Goal: Transaction & Acquisition: Register for event/course

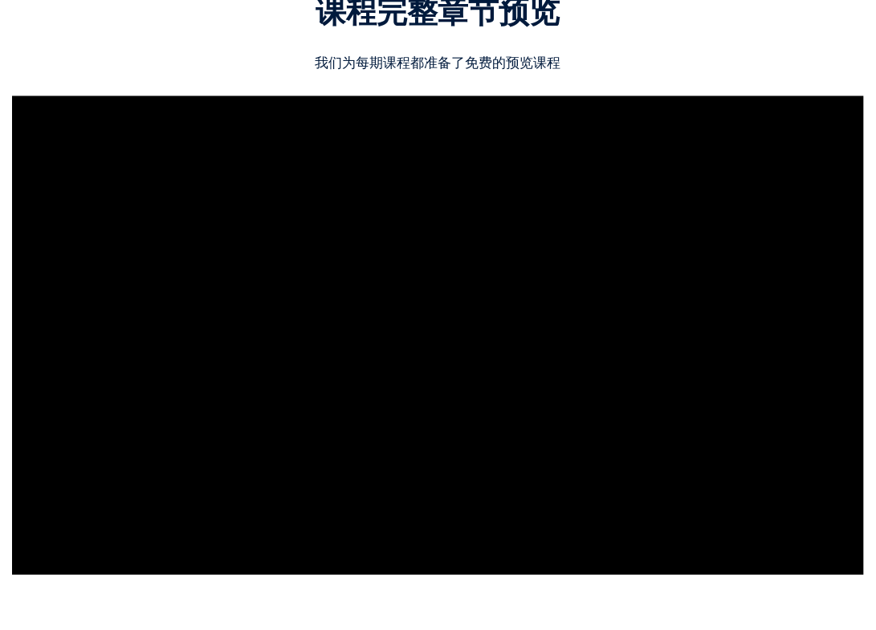
scroll to position [1284, 0]
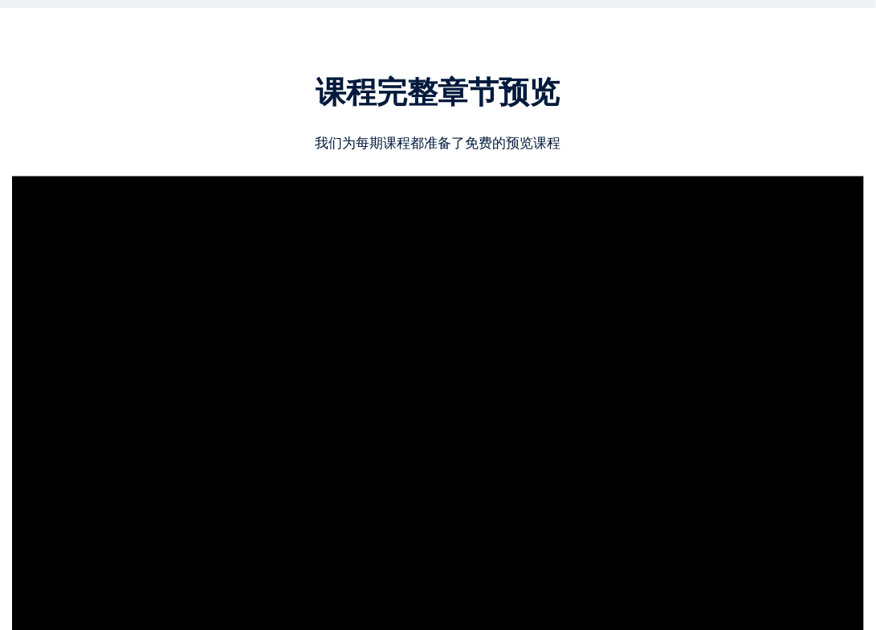
click at [477, 136] on p "我们为每期课程都准备了免费的预览课程" at bounding box center [438, 142] width 852 height 21
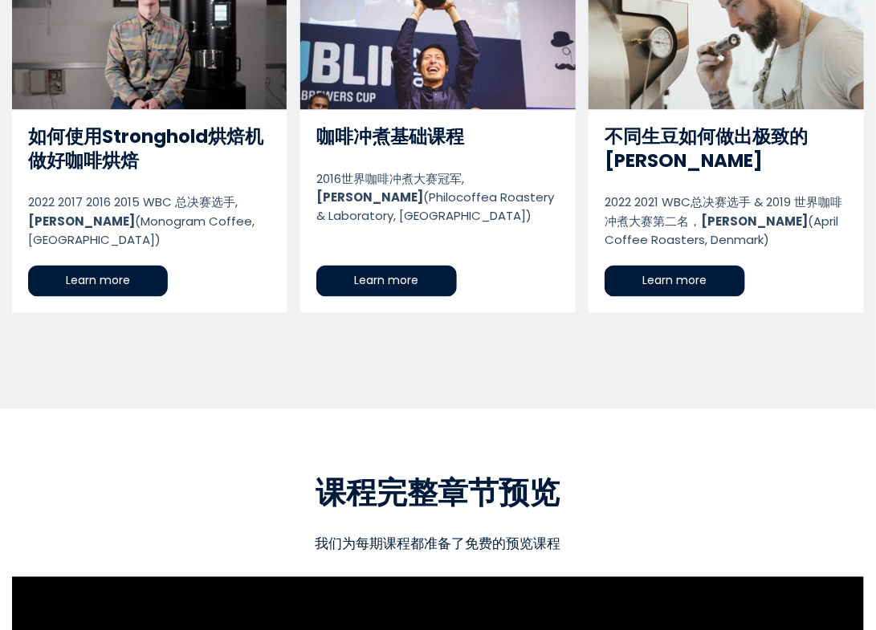
scroll to position [803, 0]
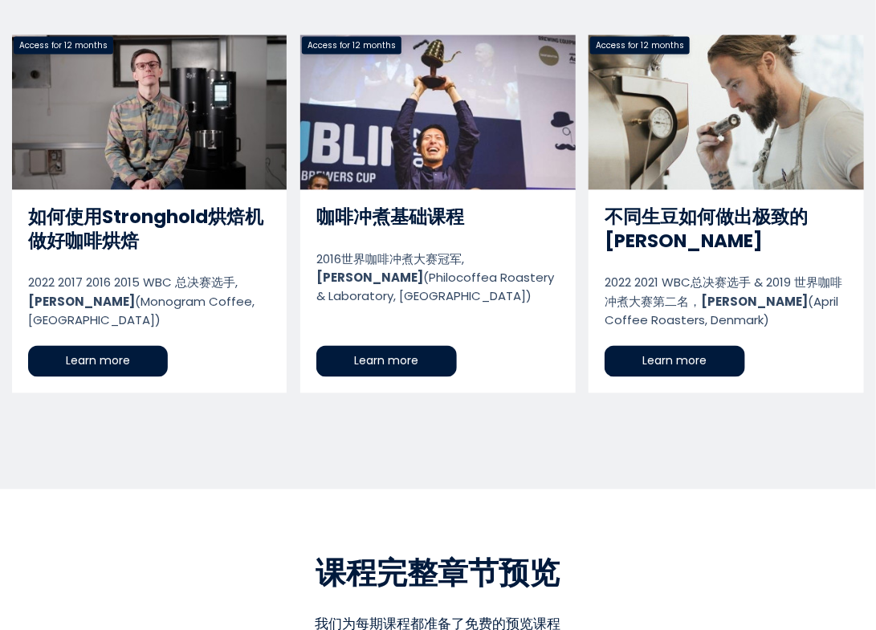
click at [701, 138] on link "不同生豆如何做出极致的浅烘" at bounding box center [725, 214] width 274 height 358
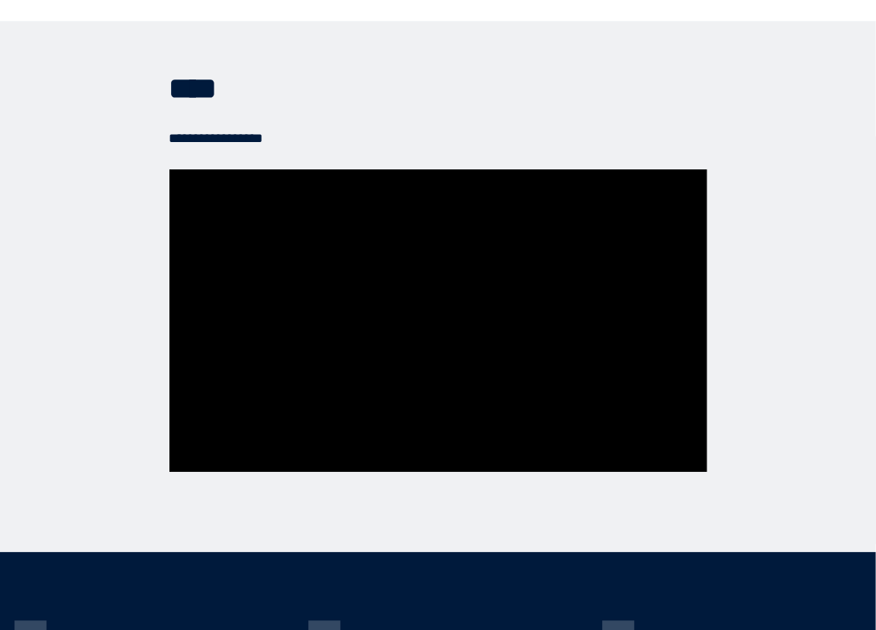
scroll to position [5458, 0]
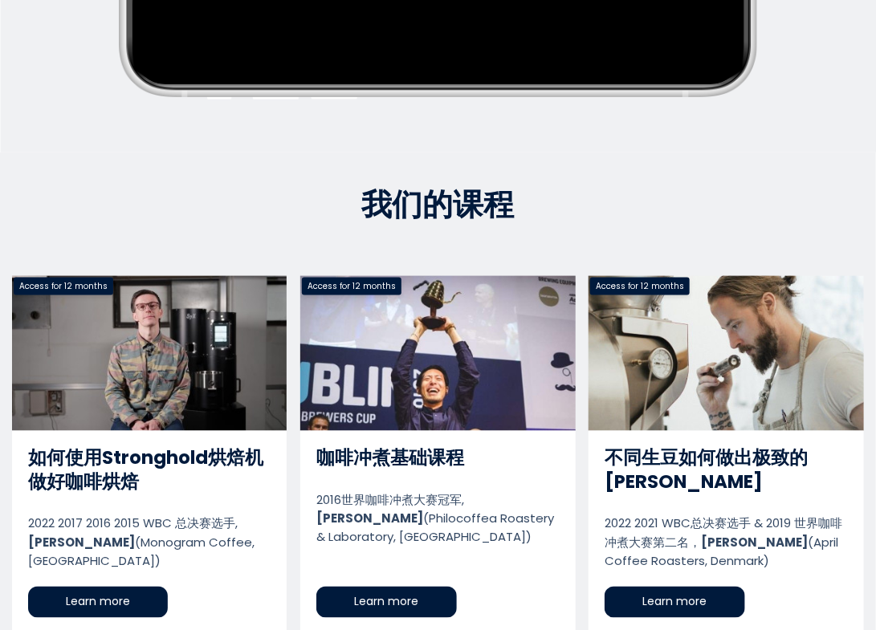
scroll to position [722, 0]
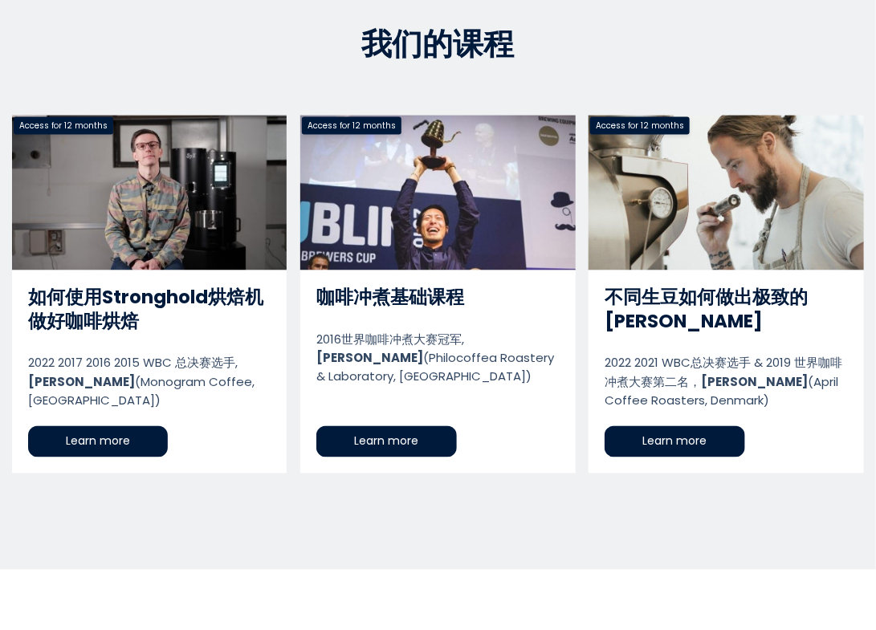
click at [484, 212] on link "咖啡冲煮基础课程" at bounding box center [437, 295] width 274 height 358
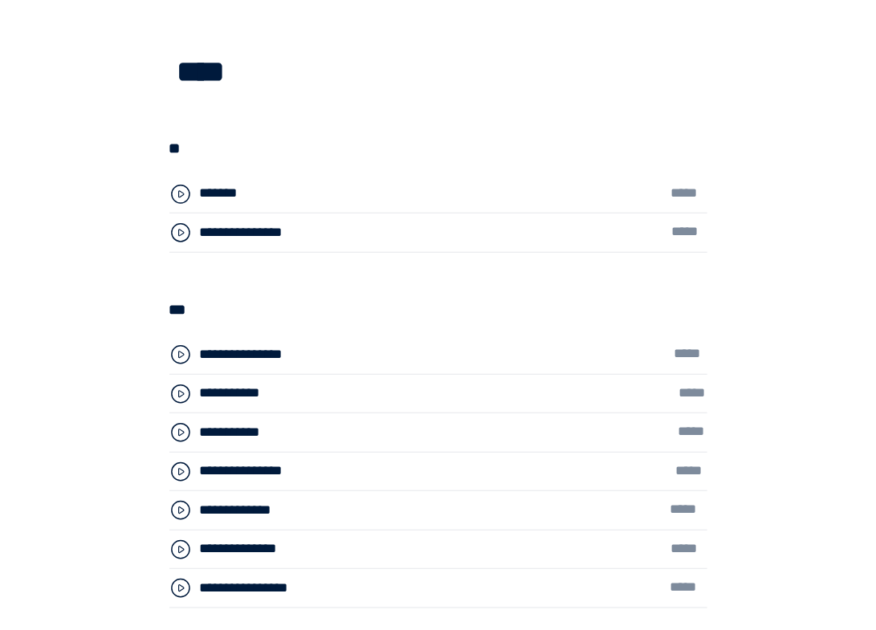
scroll to position [4334, 0]
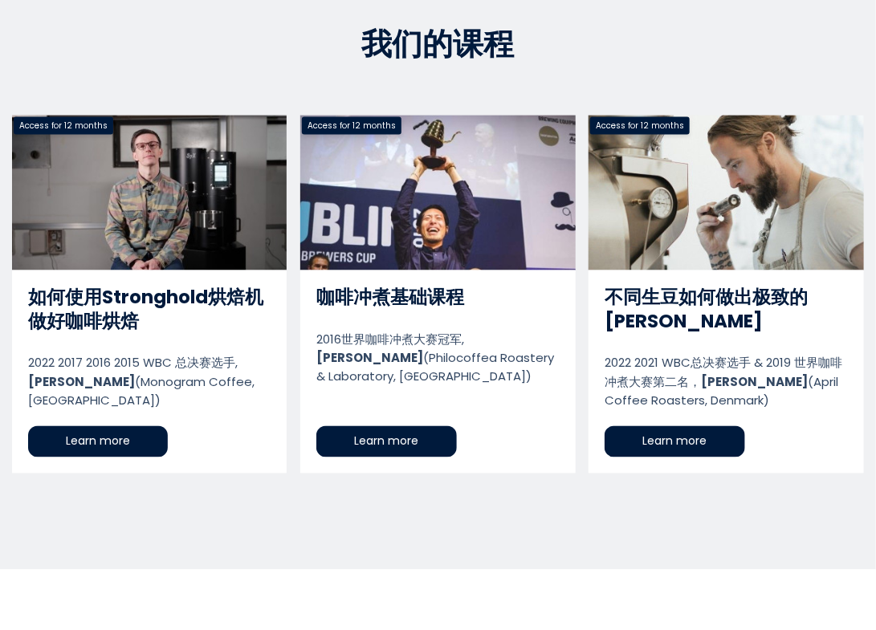
scroll to position [803, 0]
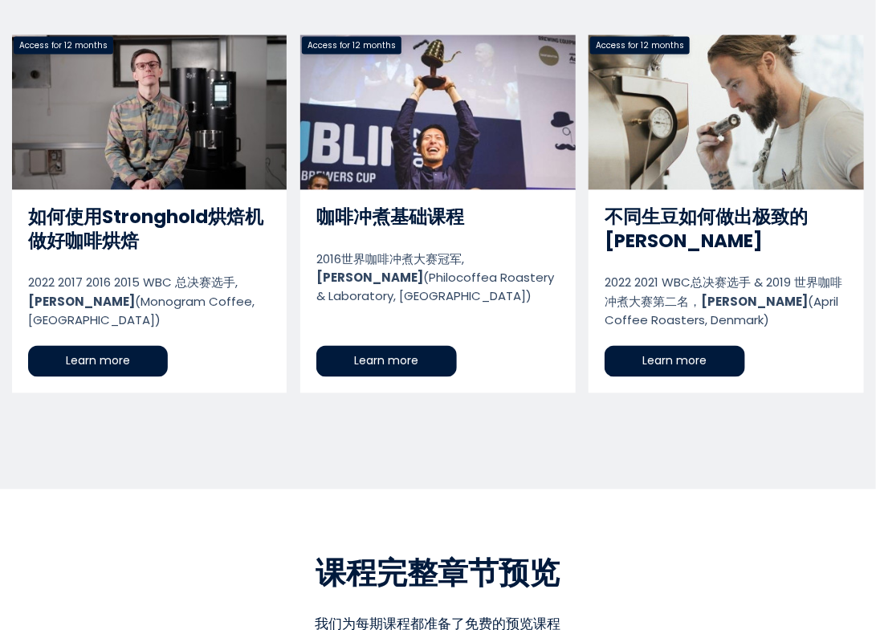
click at [144, 169] on link "如何使用Stronghold烘焙机做好咖啡烘焙" at bounding box center [149, 214] width 274 height 358
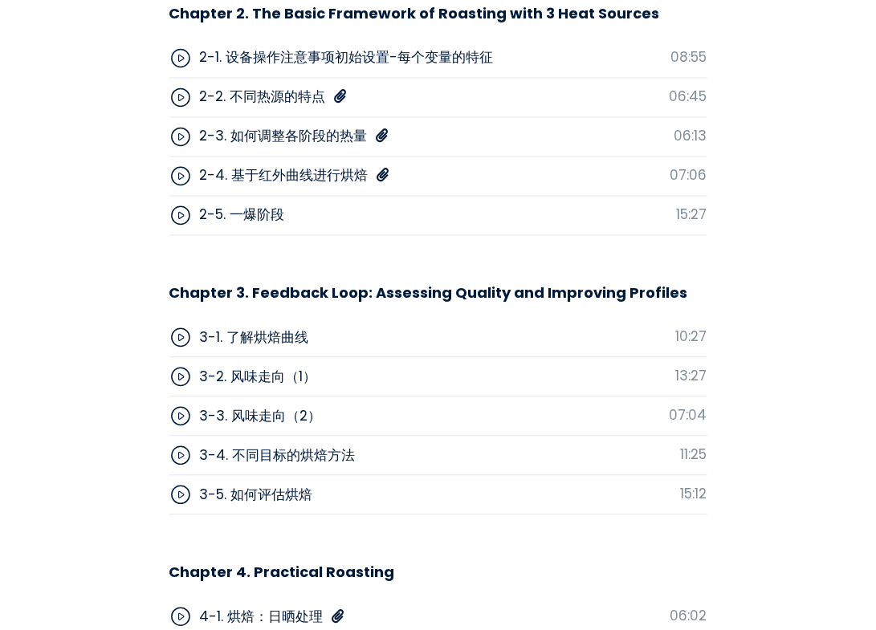
scroll to position [4575, 0]
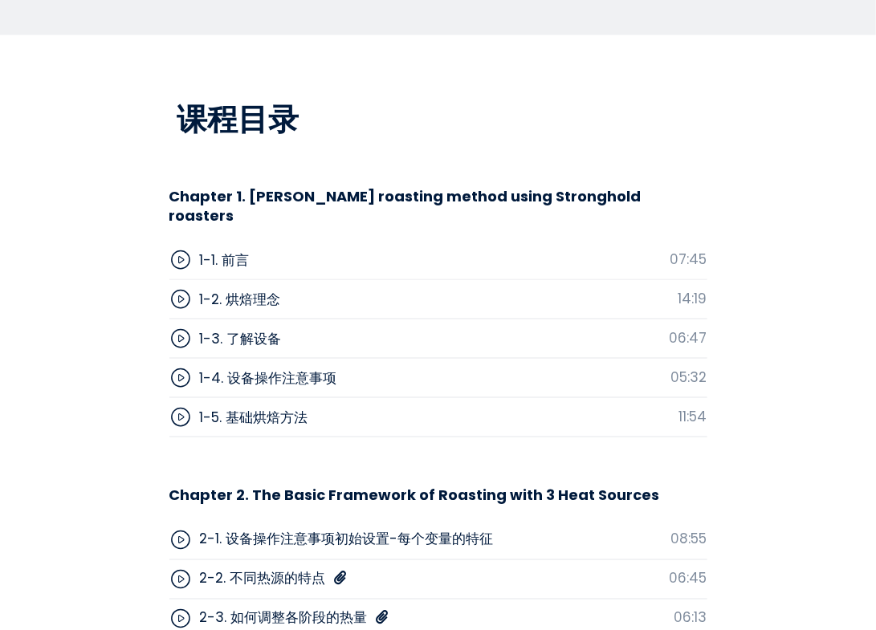
click at [183, 369] on circle at bounding box center [180, 378] width 18 height 18
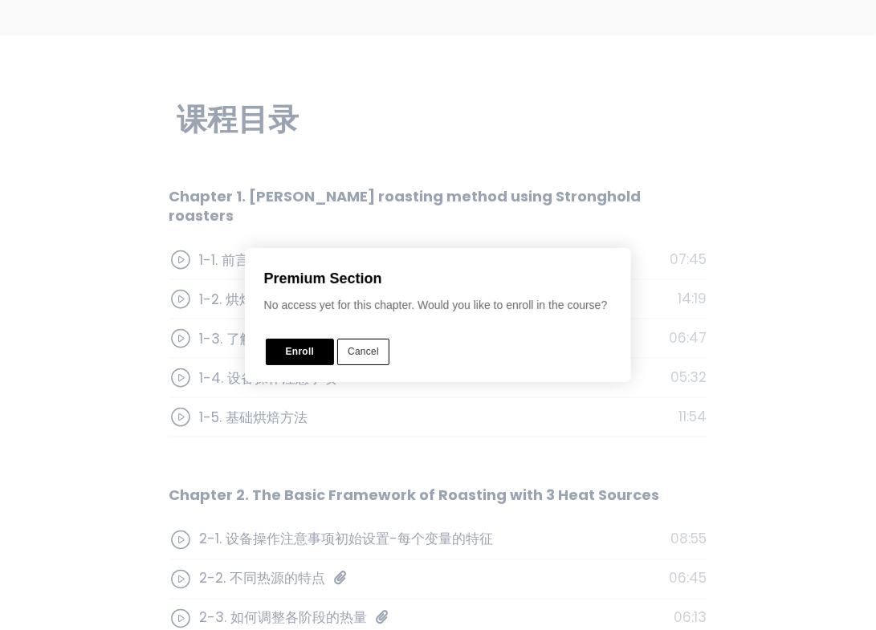
click at [367, 344] on button "Cancel" at bounding box center [363, 352] width 52 height 26
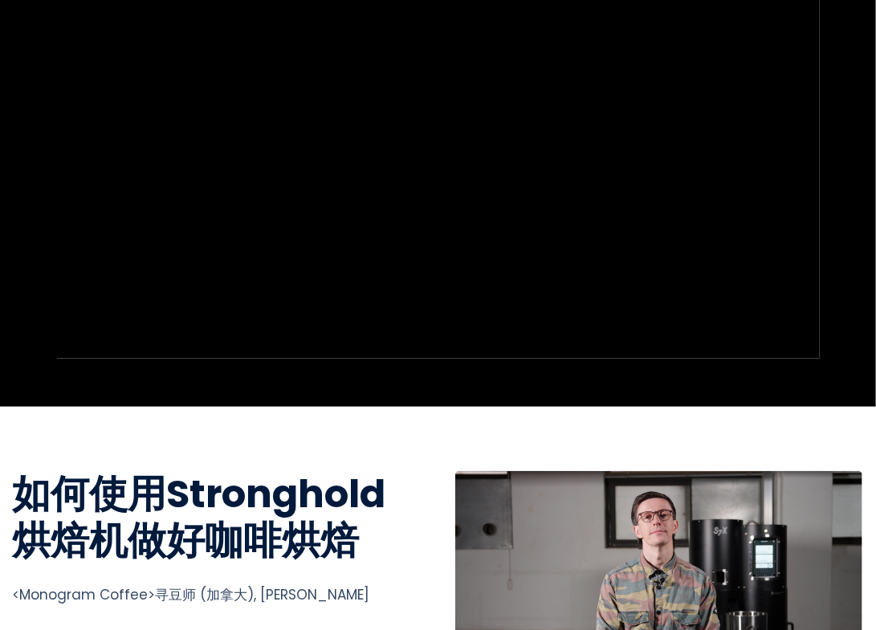
scroll to position [0, 0]
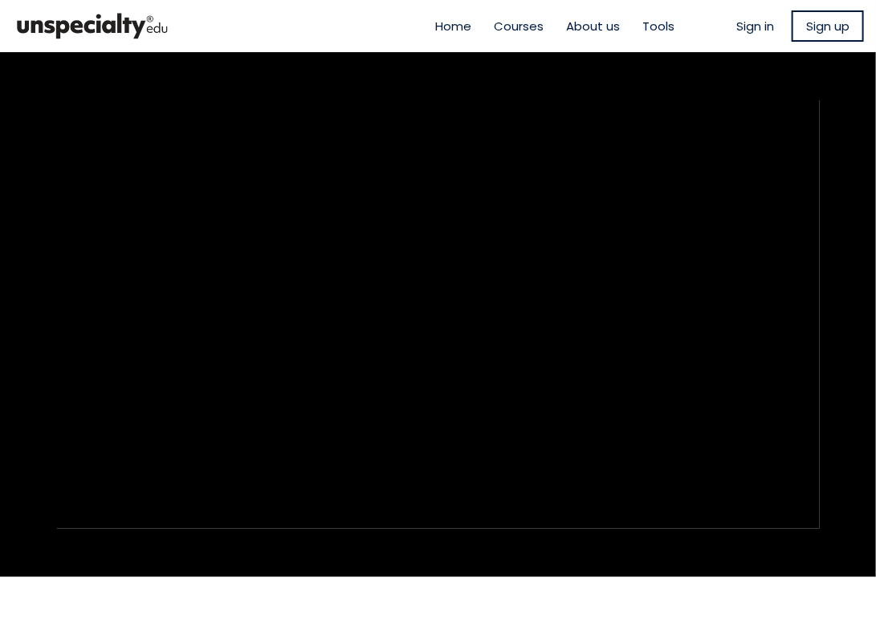
click at [819, 22] on span "Sign up" at bounding box center [827, 26] width 43 height 18
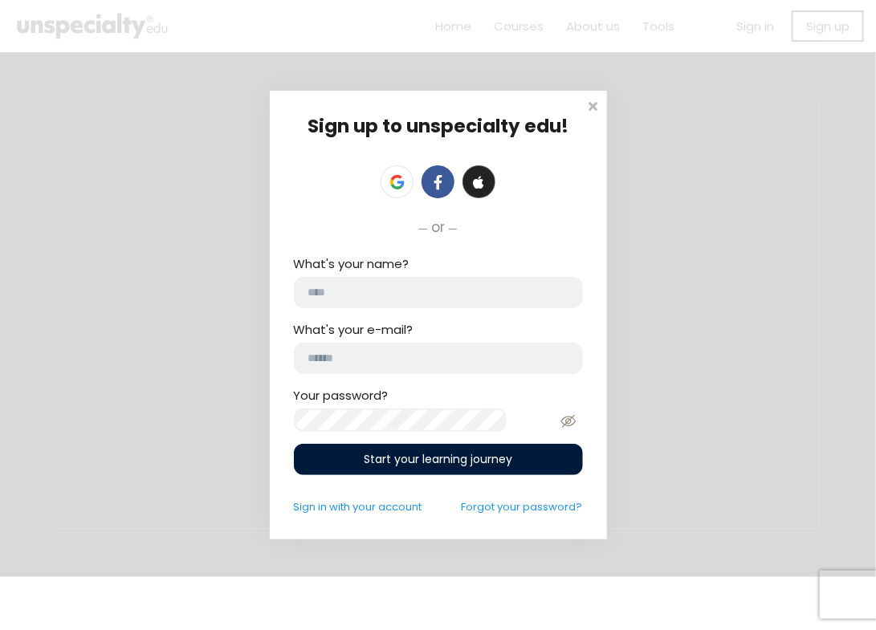
click at [488, 183] on link at bounding box center [478, 181] width 33 height 33
click at [483, 180] on span at bounding box center [479, 182] width 14 height 14
click at [590, 106] on span at bounding box center [593, 104] width 16 height 16
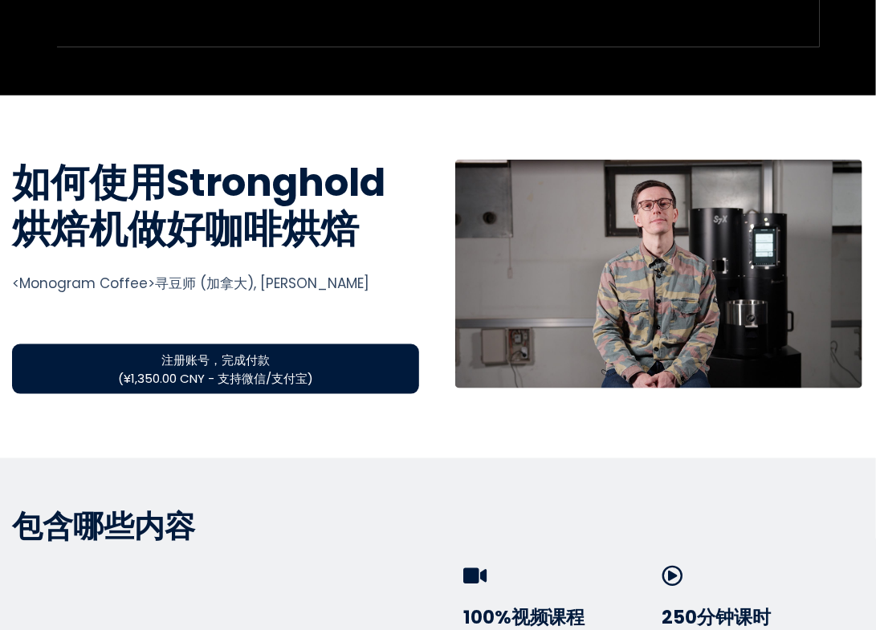
scroll to position [562, 0]
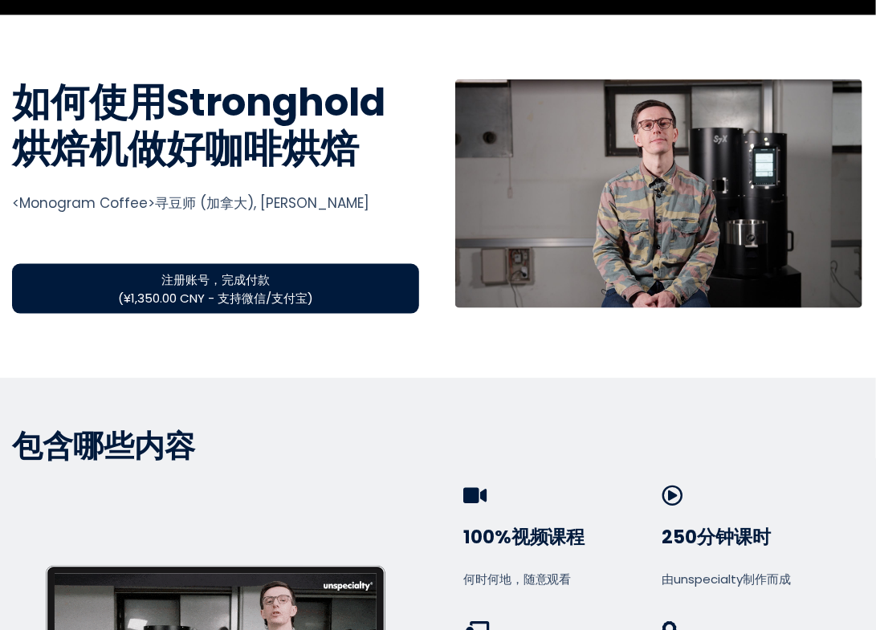
click at [316, 300] on button "注册账号，完成付款 (¥1,350.00 CNY - 支持微信/支付宝)" at bounding box center [215, 289] width 407 height 50
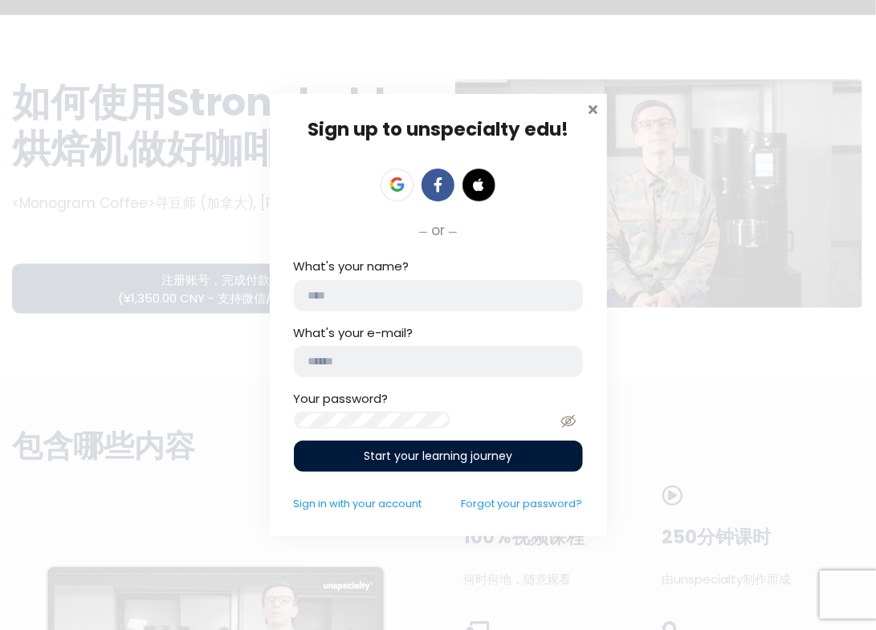
click at [592, 108] on div at bounding box center [593, 109] width 16 height 18
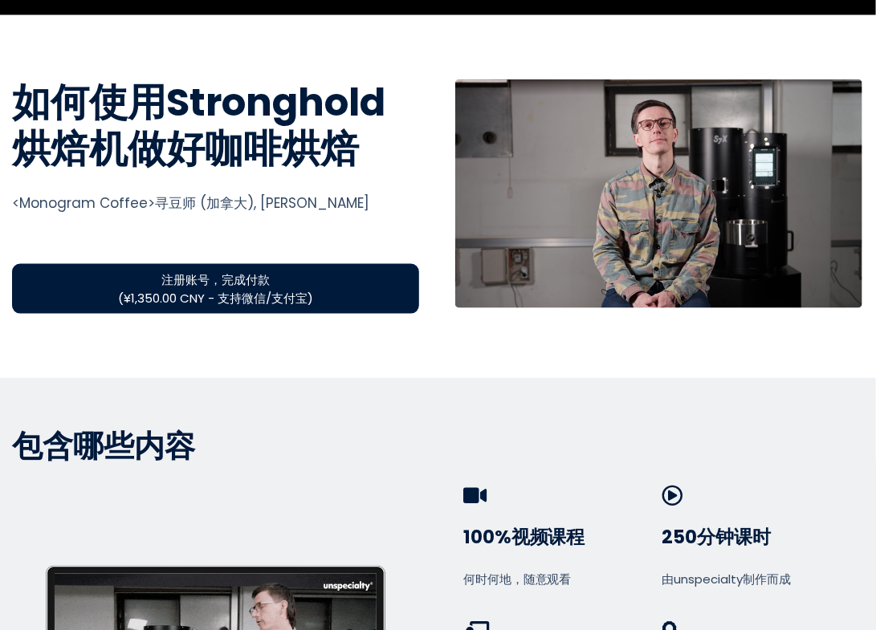
click at [281, 287] on span "注册账号，完成付款 (¥1,350.00 CNY - 支持微信/支付宝)" at bounding box center [215, 288] width 195 height 37
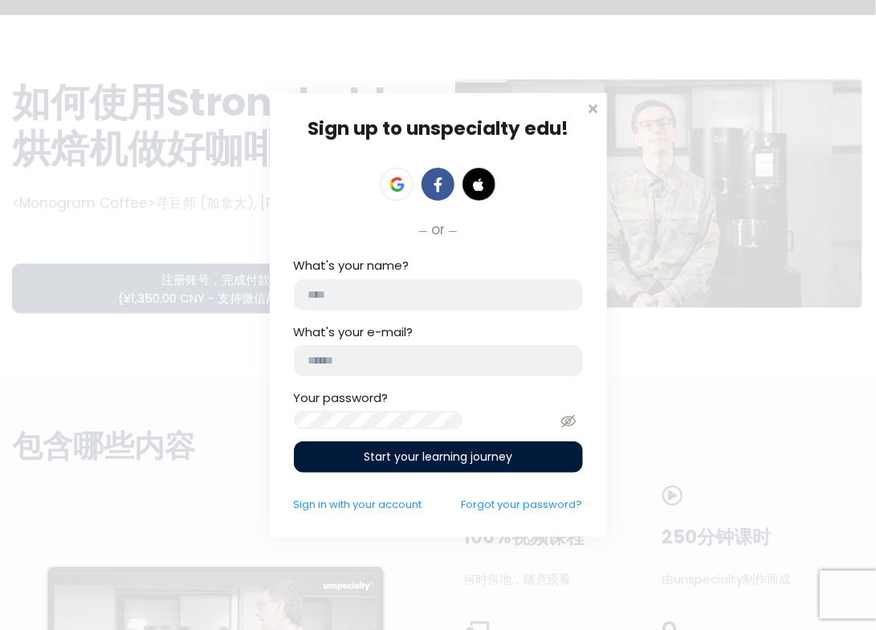
click at [438, 279] on input "What's your name?" at bounding box center [438, 294] width 289 height 31
click at [588, 103] on span at bounding box center [593, 107] width 16 height 16
